Goal: Task Accomplishment & Management: Manage account settings

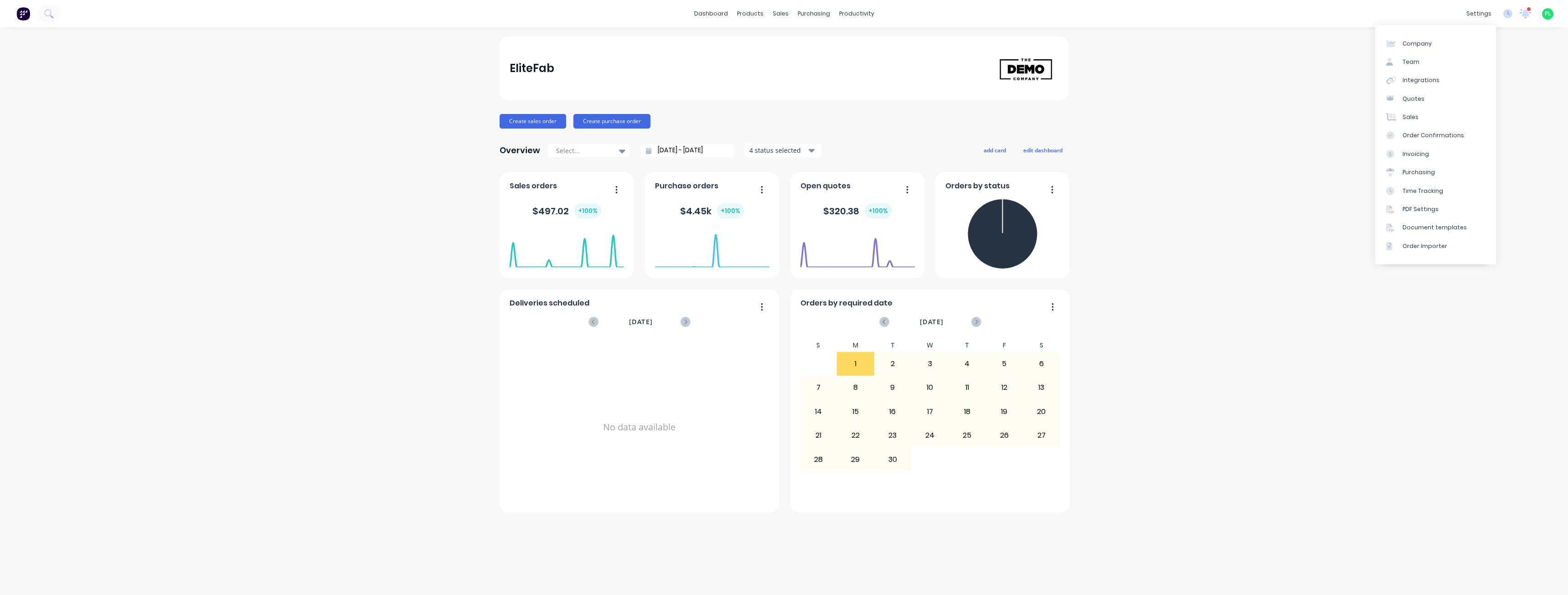
click at [1549, 14] on span "PL" at bounding box center [1548, 13] width 6 height 8
click at [1494, 111] on button "Sign out" at bounding box center [1490, 114] width 121 height 18
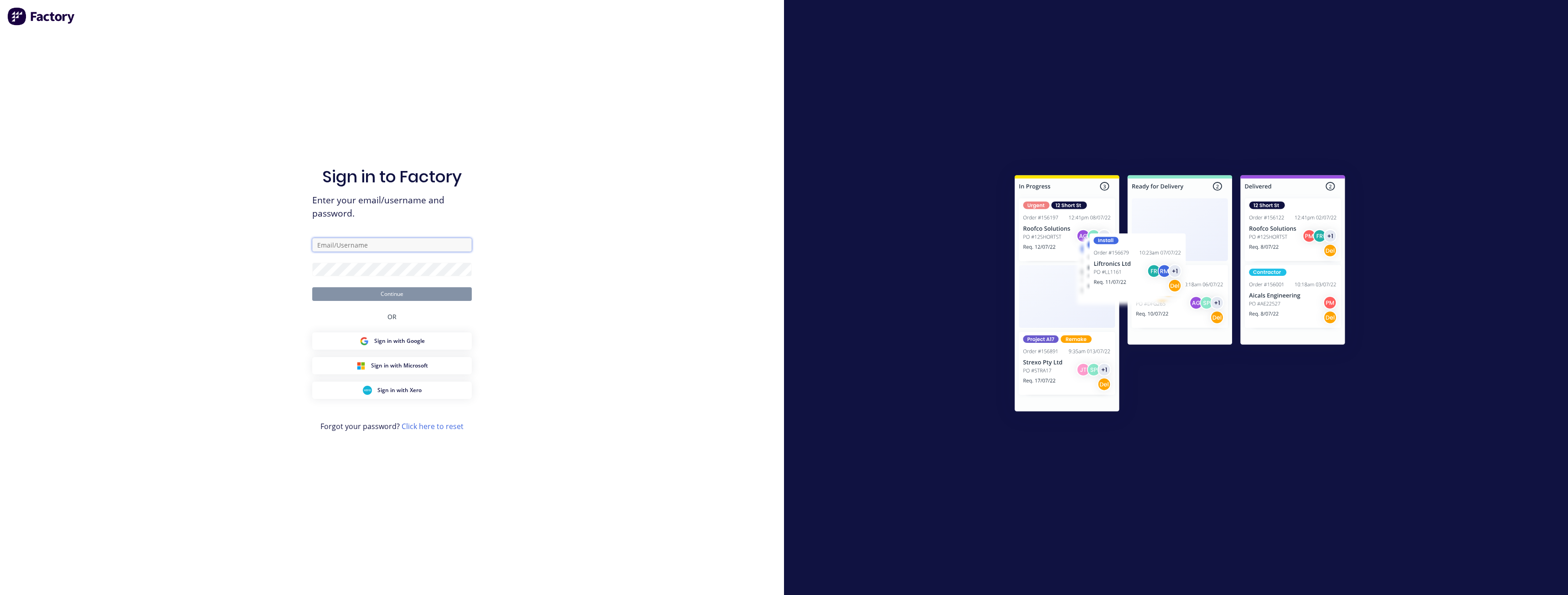
click at [356, 242] on input "text" at bounding box center [392, 245] width 159 height 13
type input "factory@academysheetmetal.com.au"
